Goal: Information Seeking & Learning: Learn about a topic

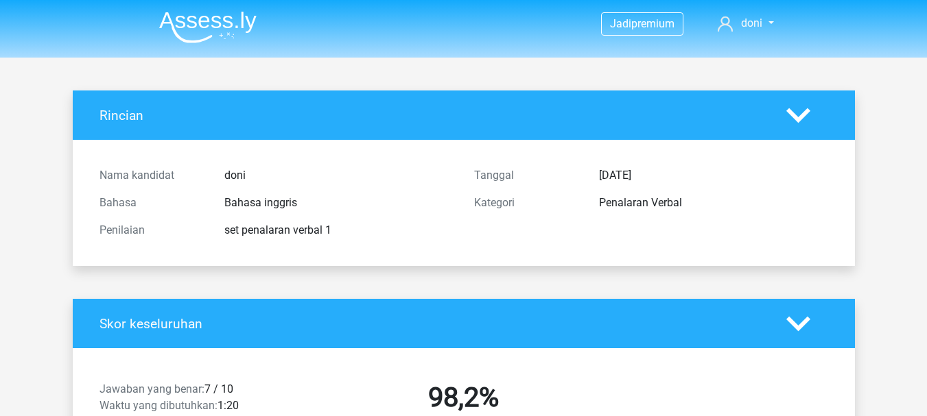
click at [200, 25] on img at bounding box center [207, 27] width 97 height 32
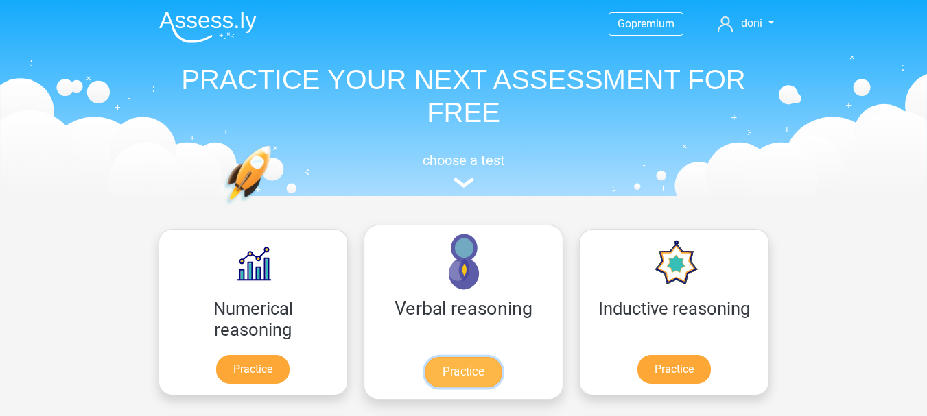
click at [425, 364] on link "Practice" at bounding box center [463, 372] width 77 height 30
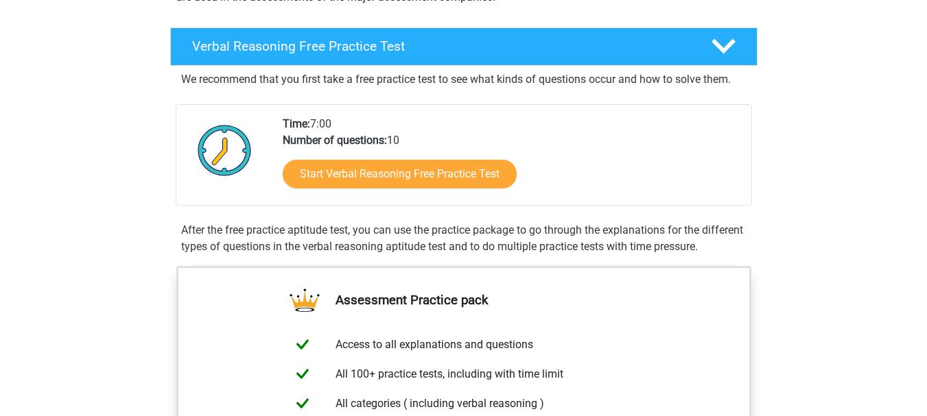
scroll to position [3, 0]
